Goal: Transaction & Acquisition: Purchase product/service

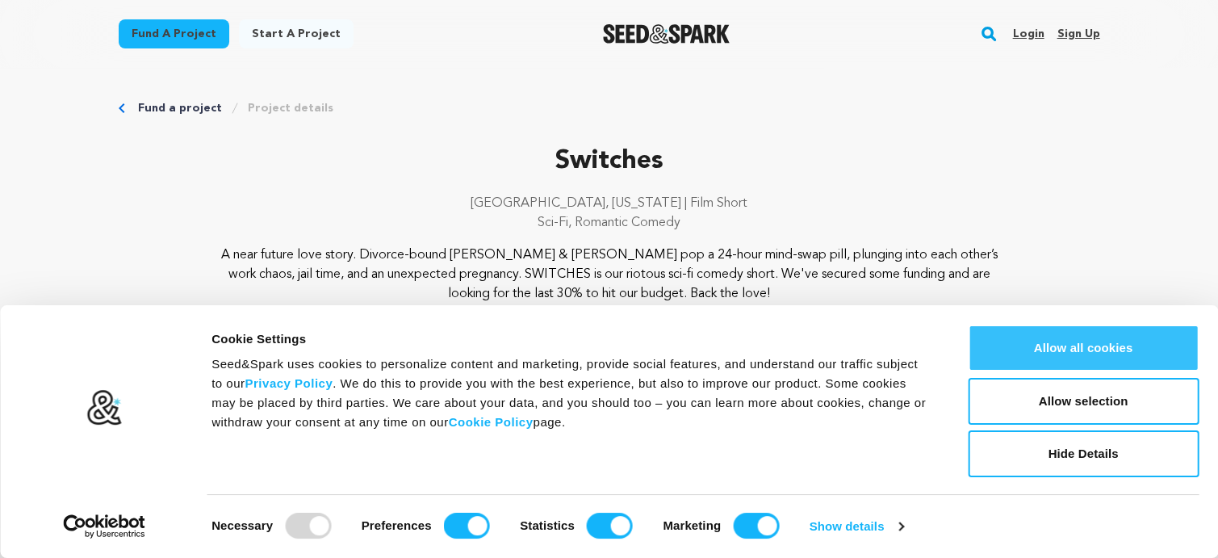
click at [1060, 361] on button "Allow all cookies" at bounding box center [1083, 348] width 231 height 47
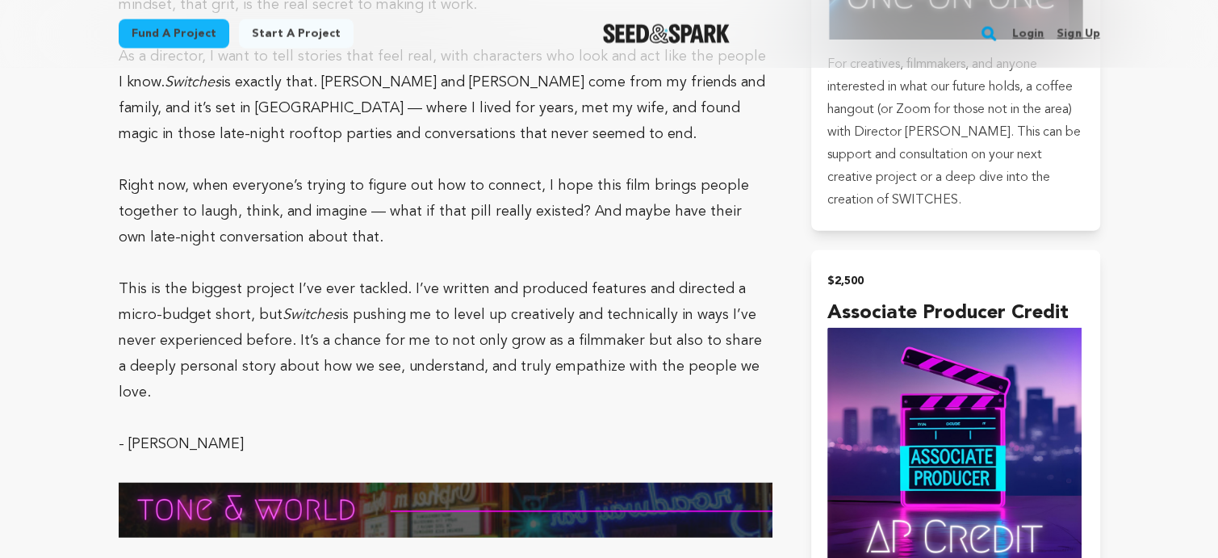
scroll to position [3714, 0]
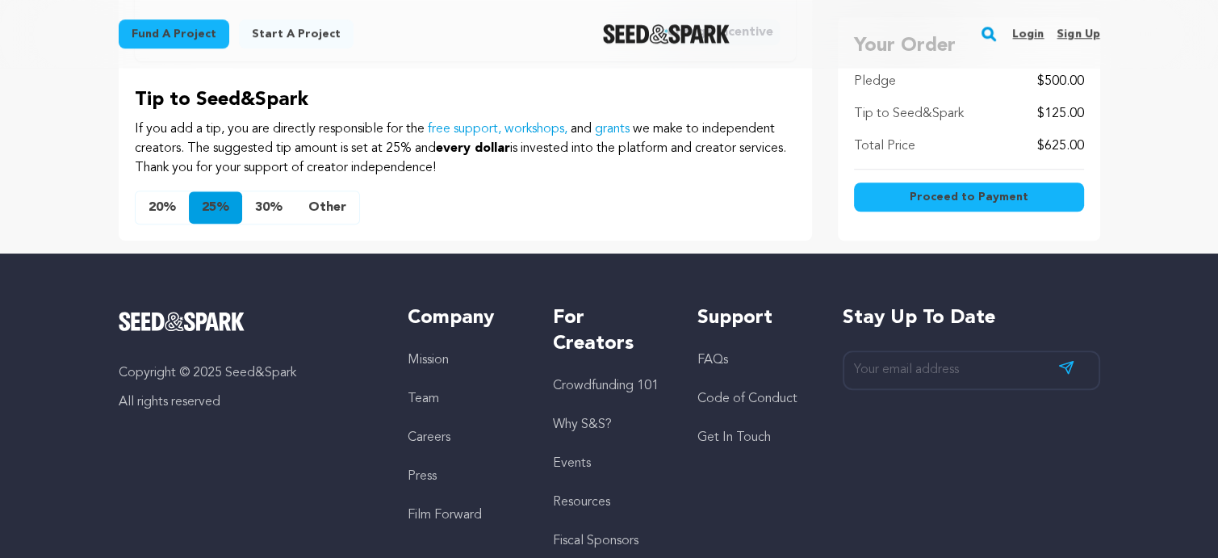
scroll to position [1292, 0]
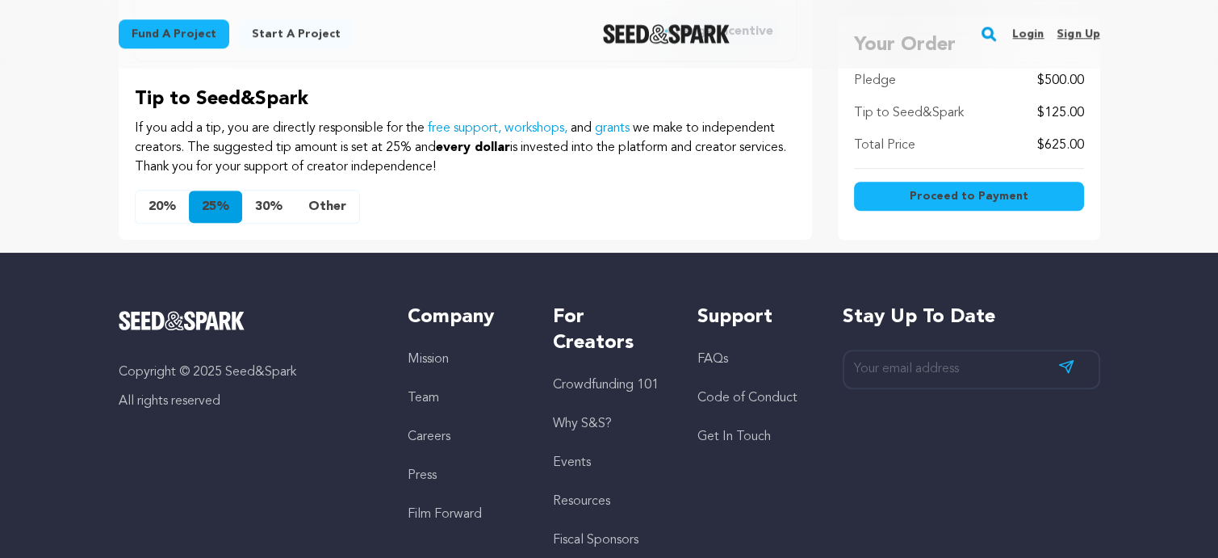
click at [136, 223] on button "20%" at bounding box center [162, 207] width 53 height 32
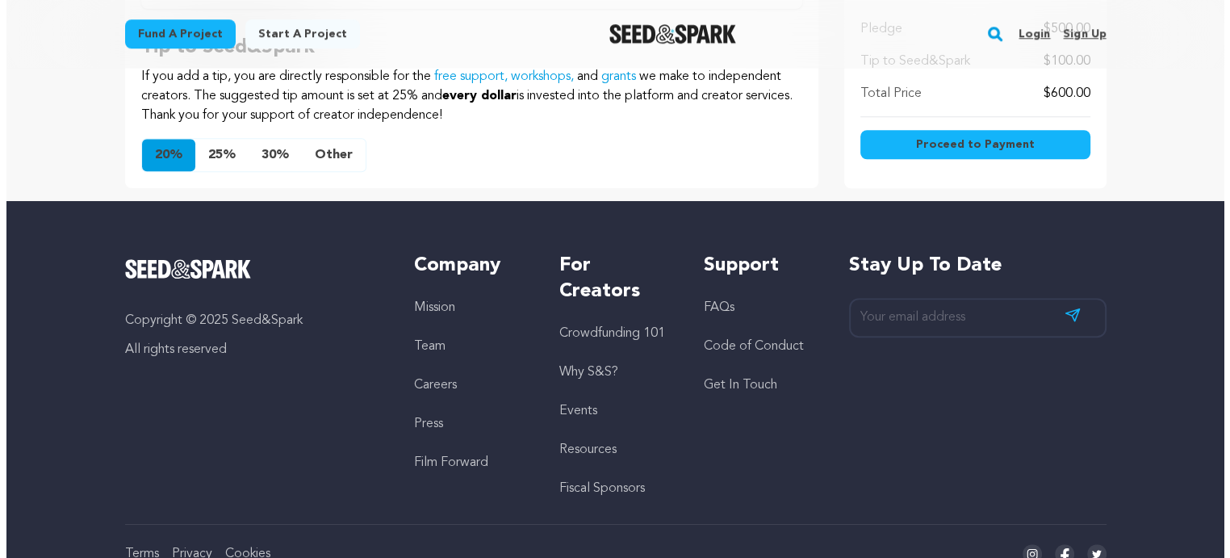
scroll to position [1373, 0]
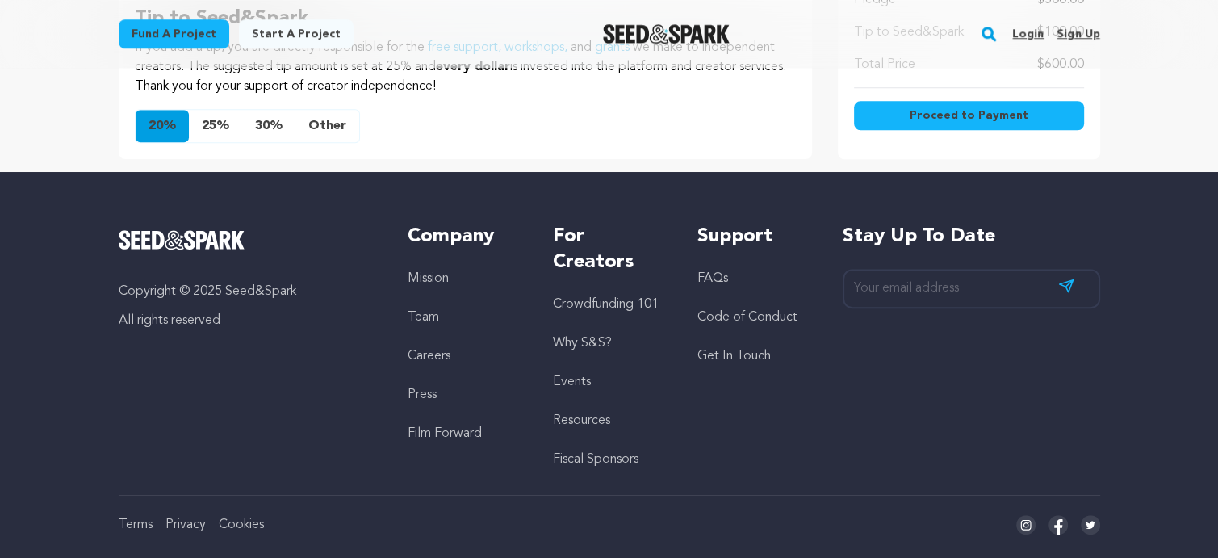
click at [1029, 124] on span "Proceed to Payment" at bounding box center [969, 115] width 119 height 16
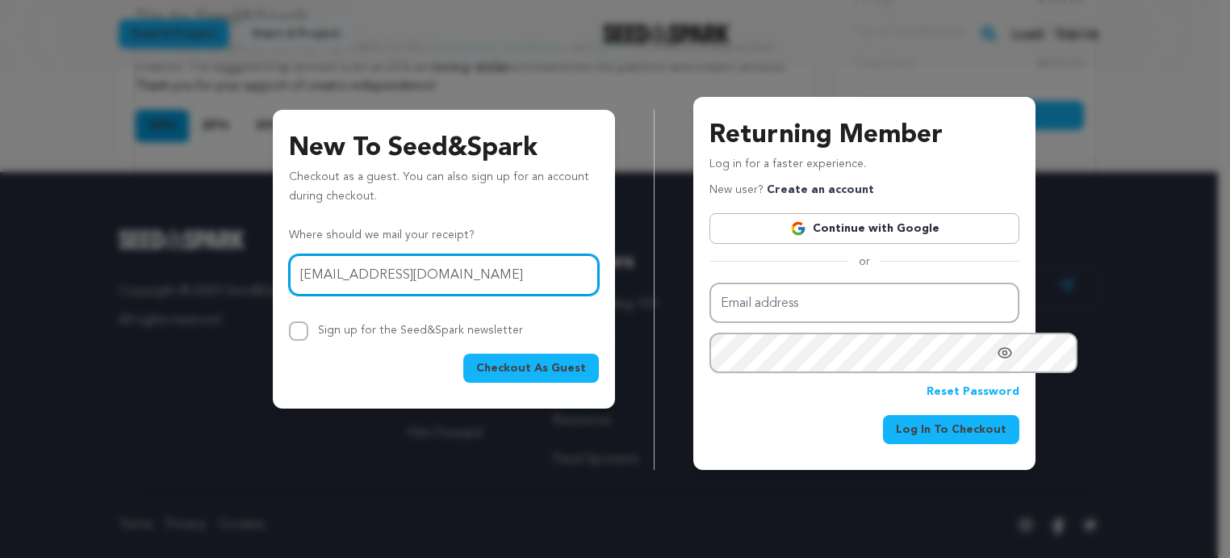
type input "[EMAIL_ADDRESS][DOMAIN_NAME]"
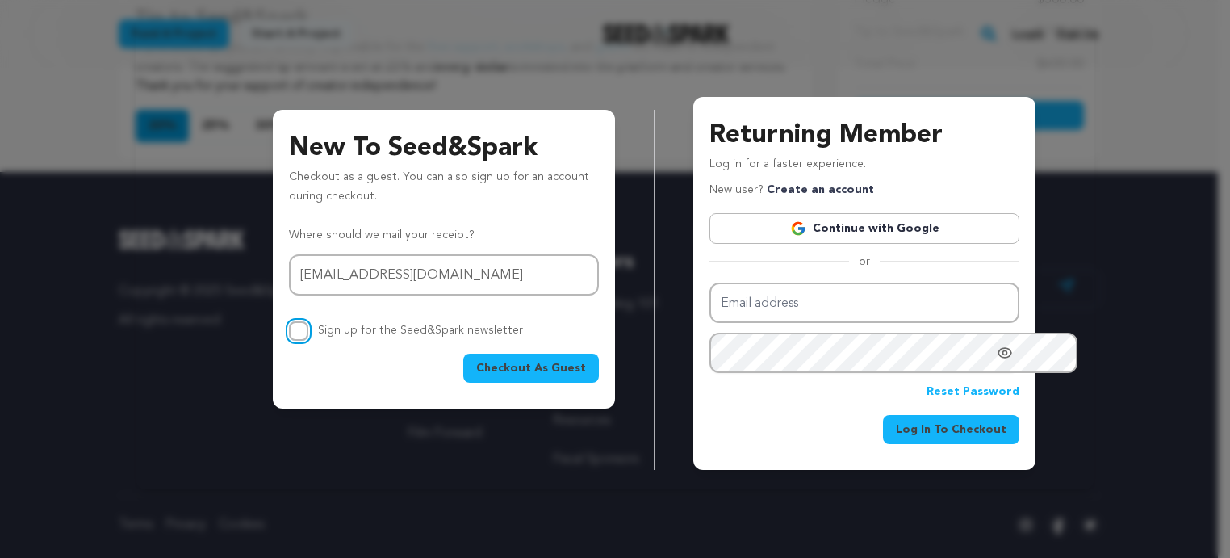
click at [289, 341] on input "Sign up for the Seed&Spark newsletter" at bounding box center [298, 330] width 19 height 19
checkbox input "true"
click at [882, 244] on link "Continue with Google" at bounding box center [865, 228] width 310 height 31
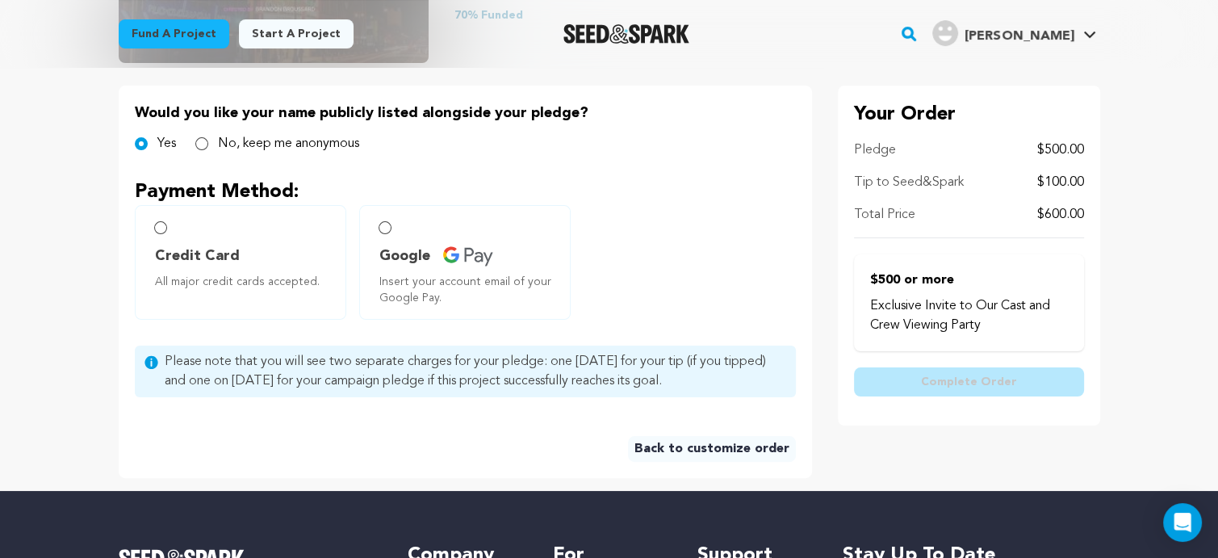
scroll to position [404, 0]
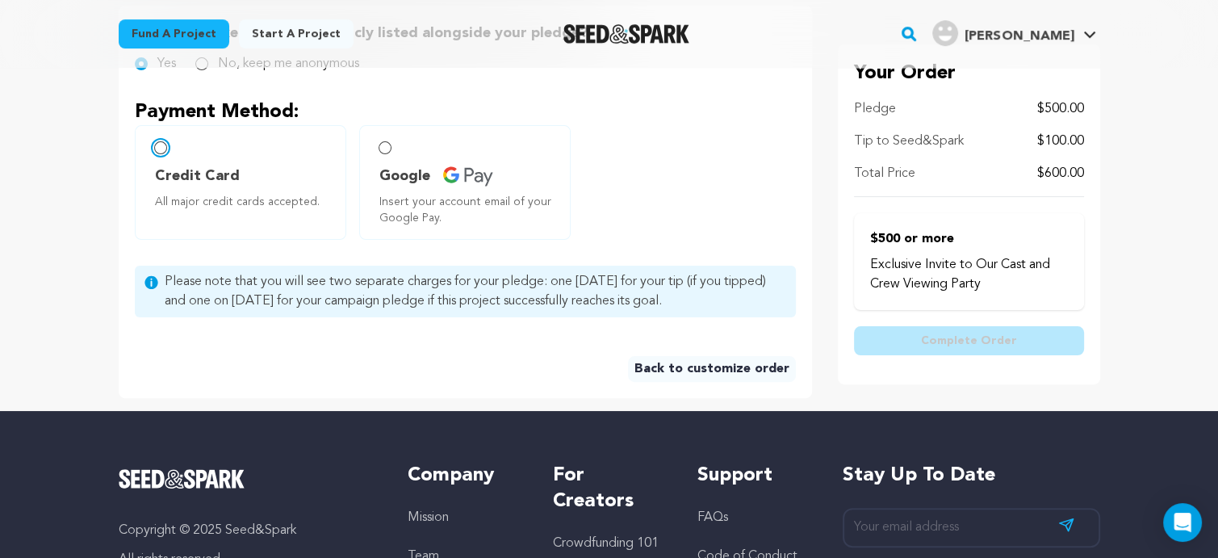
click at [154, 154] on input "Credit Card All major credit cards accepted." at bounding box center [160, 147] width 13 height 13
radio input "false"
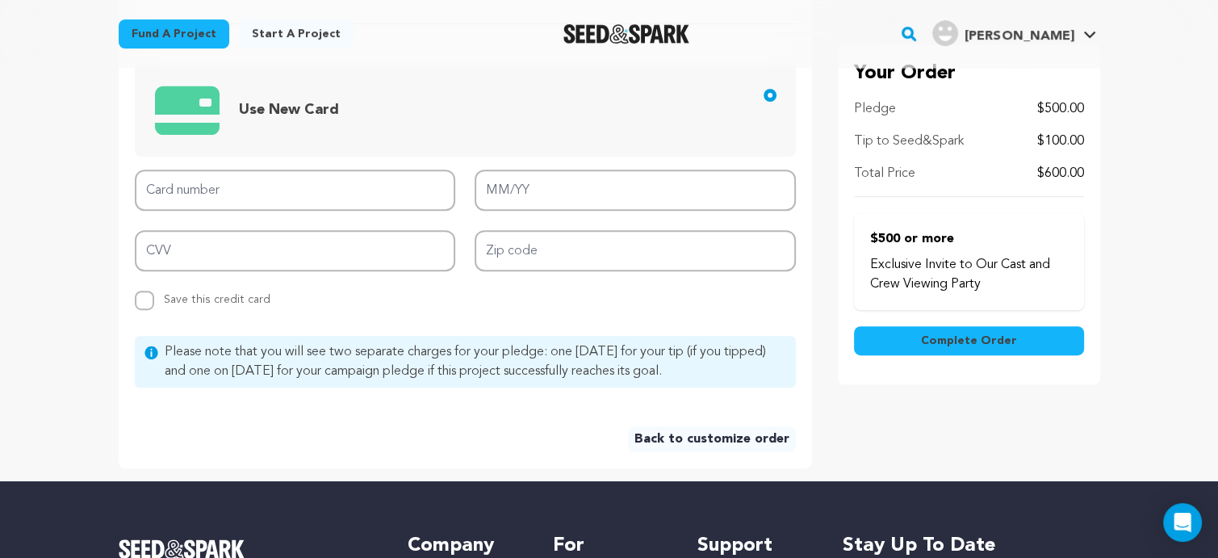
scroll to position [727, 0]
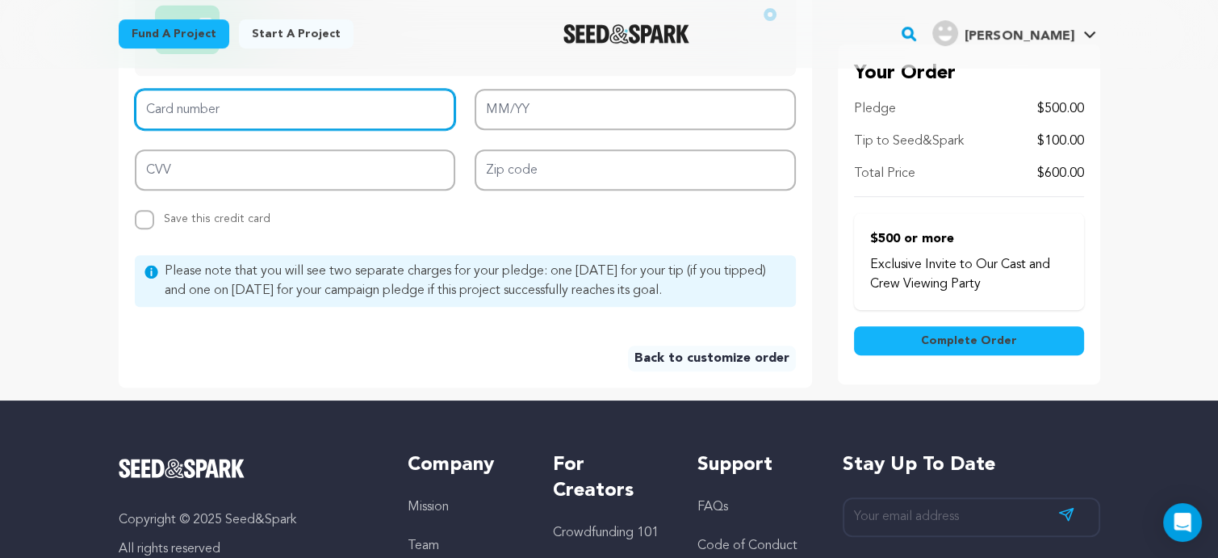
click at [283, 130] on input "Card number" at bounding box center [295, 109] width 321 height 41
type input "4400 6673 1085 6947"
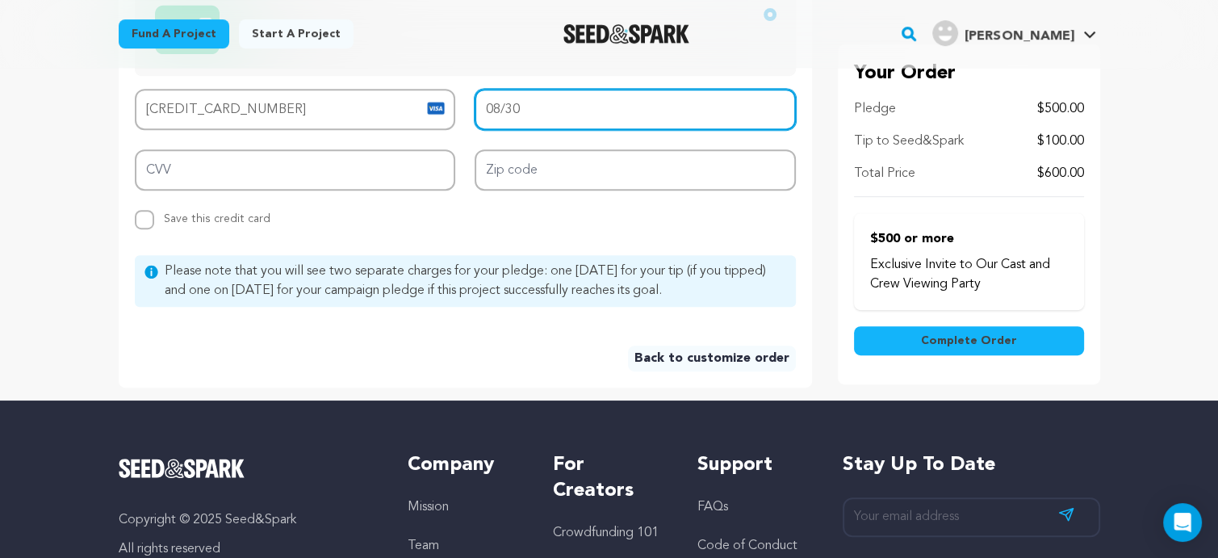
type input "08/30"
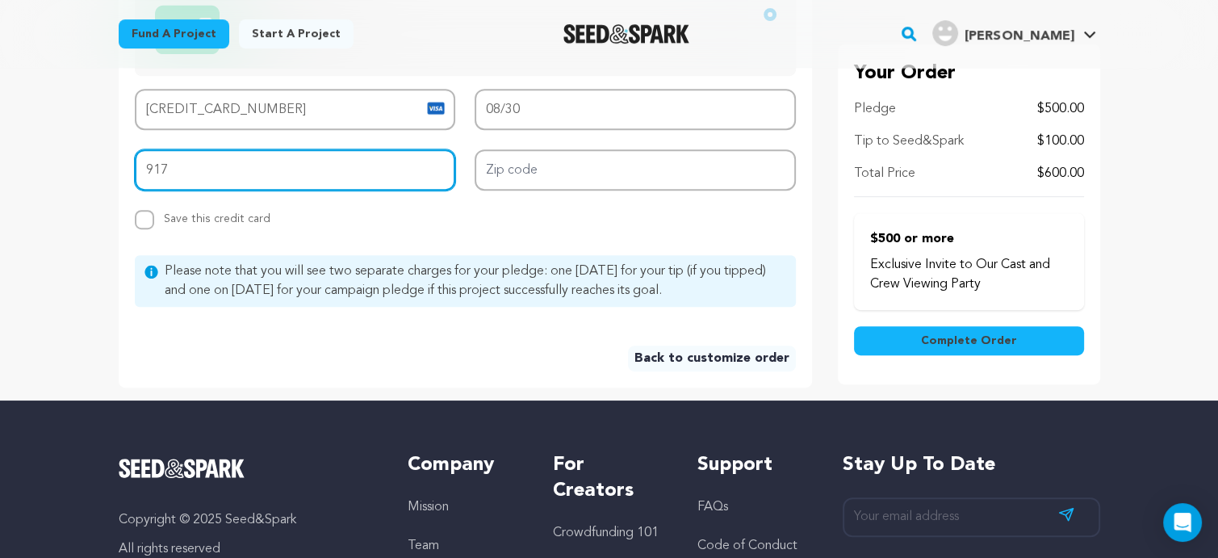
type input "917"
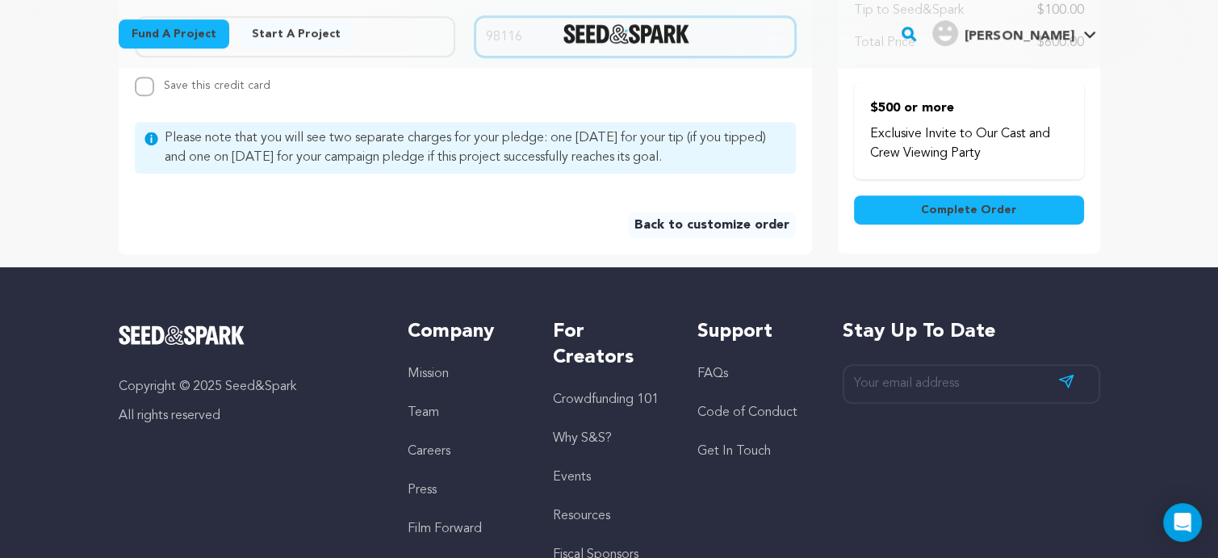
scroll to position [888, 0]
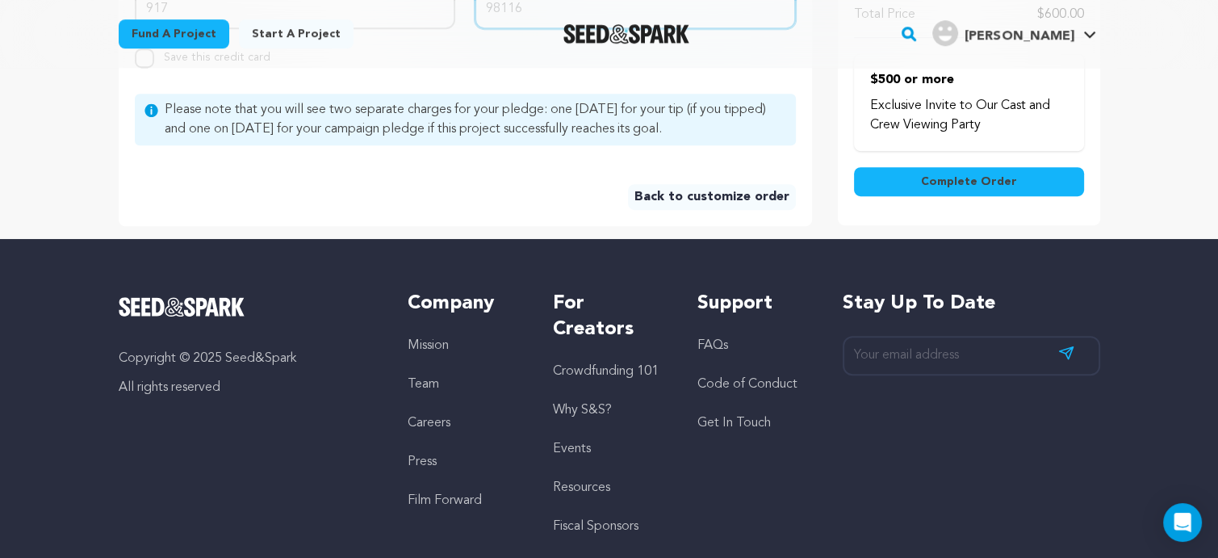
type input "98116"
click at [1017, 191] on span "Complete Order" at bounding box center [969, 182] width 96 height 16
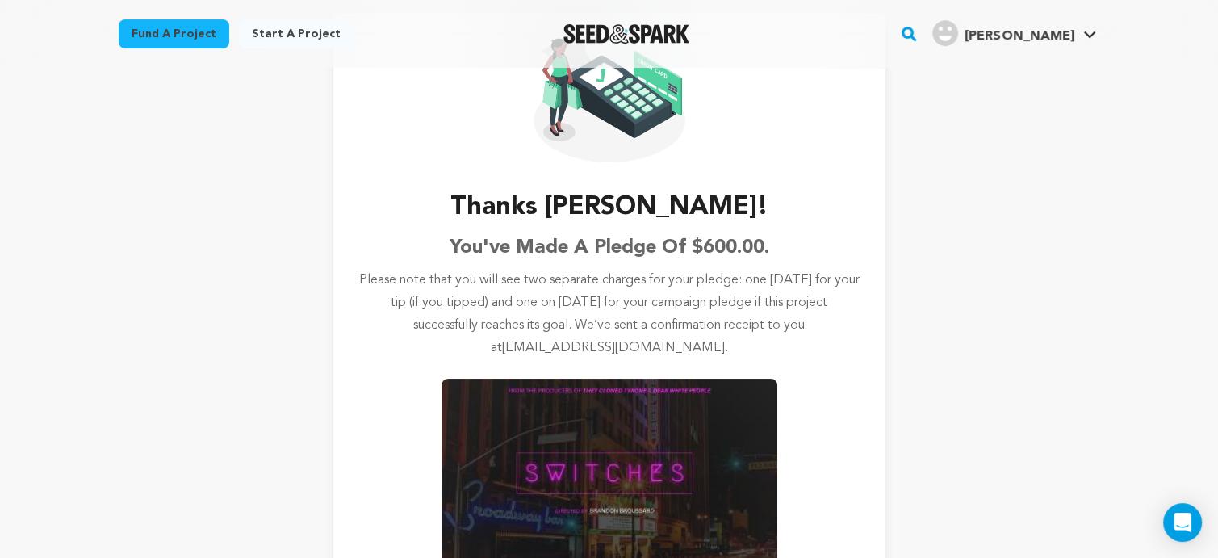
scroll to position [81, 0]
